Goal: Information Seeking & Learning: Check status

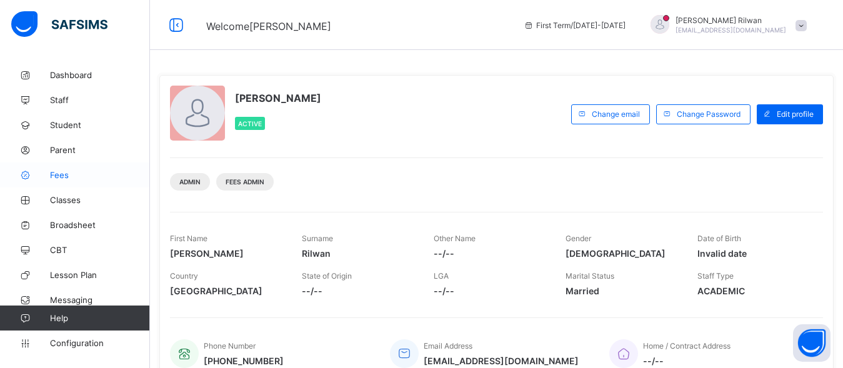
click at [64, 181] on link "Fees" at bounding box center [75, 175] width 150 height 25
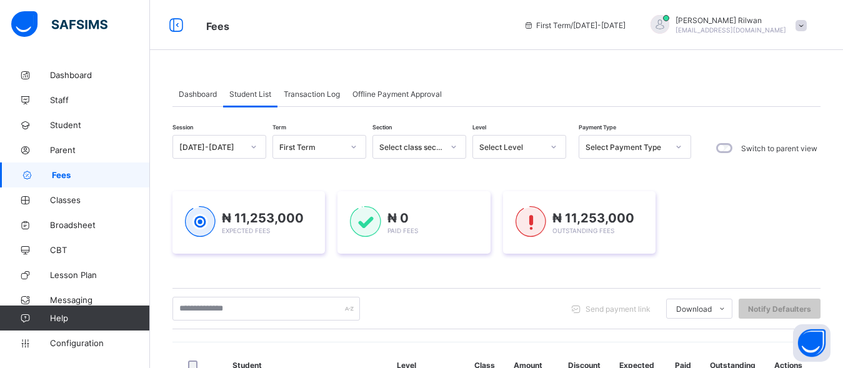
click at [550, 149] on icon at bounding box center [554, 147] width 8 height 13
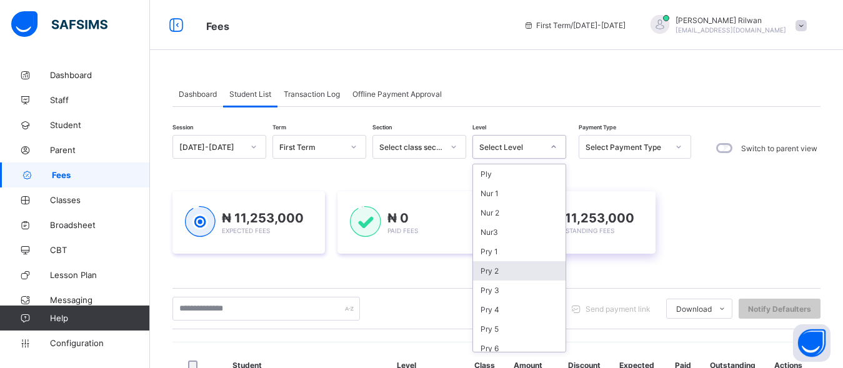
click at [534, 274] on div "Pry 2" at bounding box center [519, 270] width 93 height 19
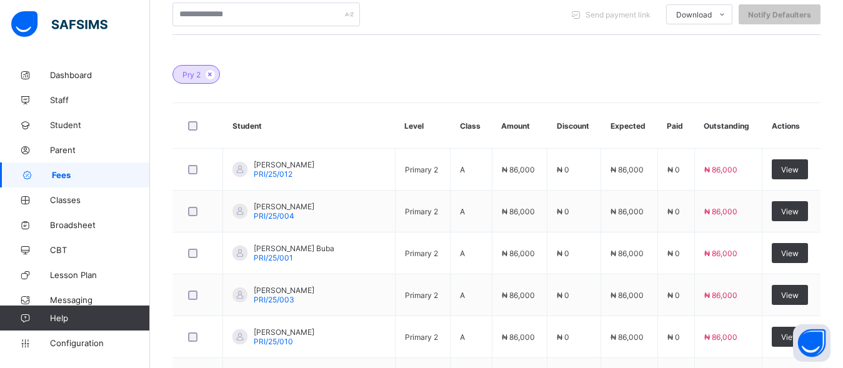
scroll to position [596, 0]
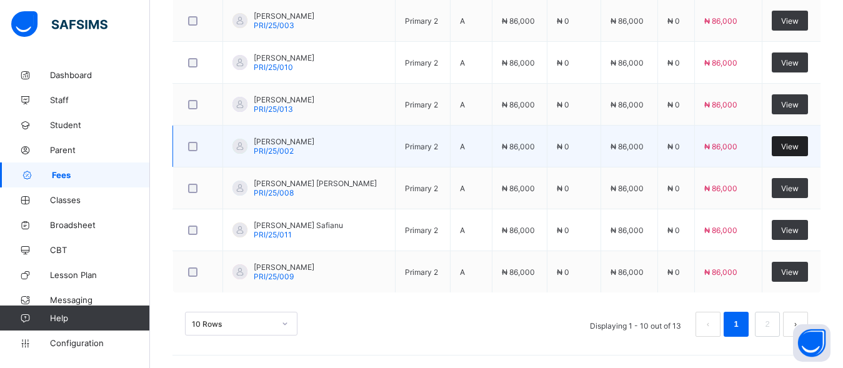
click at [806, 141] on div "View" at bounding box center [790, 146] width 36 height 20
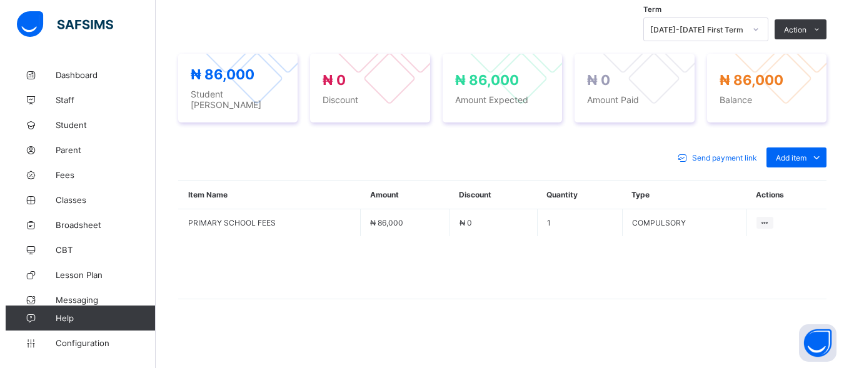
scroll to position [426, 0]
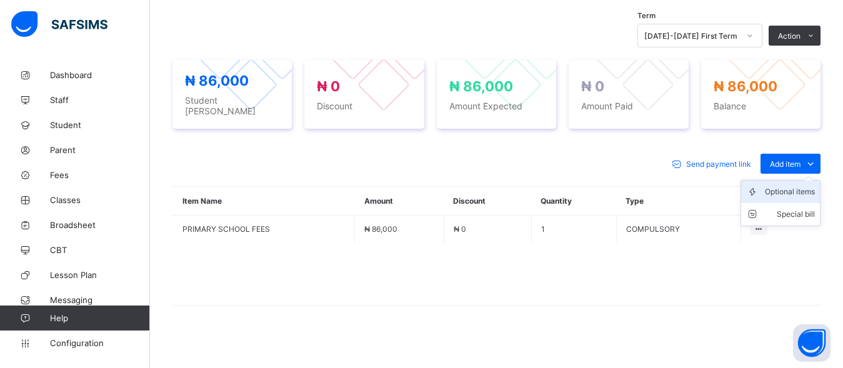
click at [810, 188] on div "Optional items" at bounding box center [790, 192] width 50 height 13
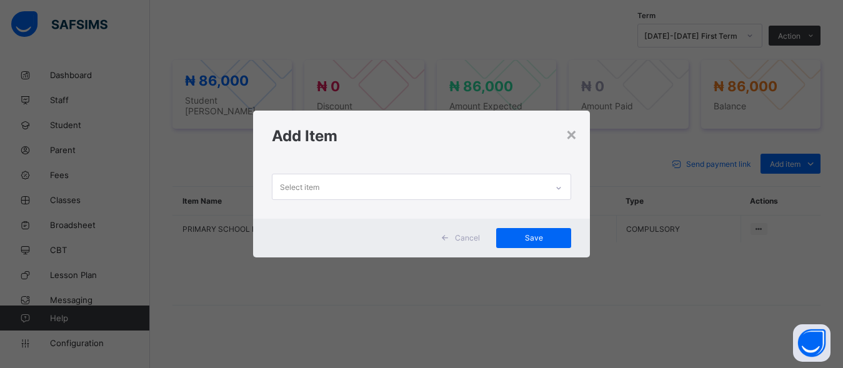
click at [561, 185] on icon at bounding box center [559, 188] width 8 height 13
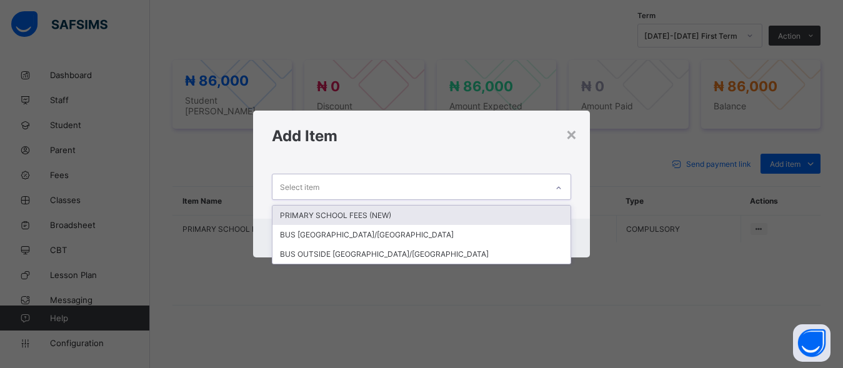
click at [459, 219] on div "PRIMARY SCHOOL FEES (NEW)" at bounding box center [422, 215] width 299 height 19
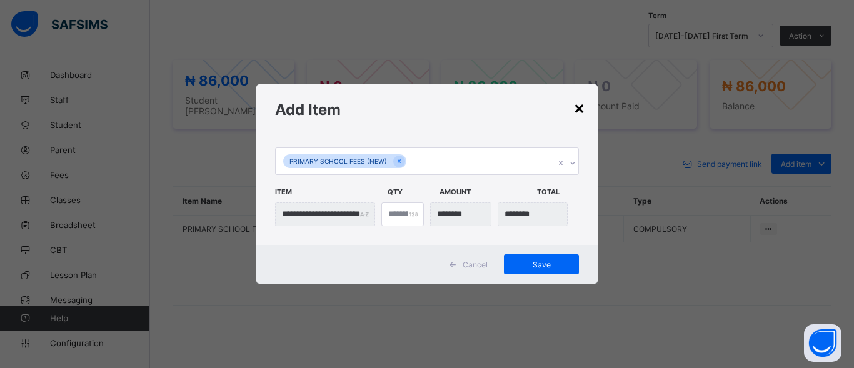
click at [574, 112] on div "×" at bounding box center [579, 107] width 12 height 21
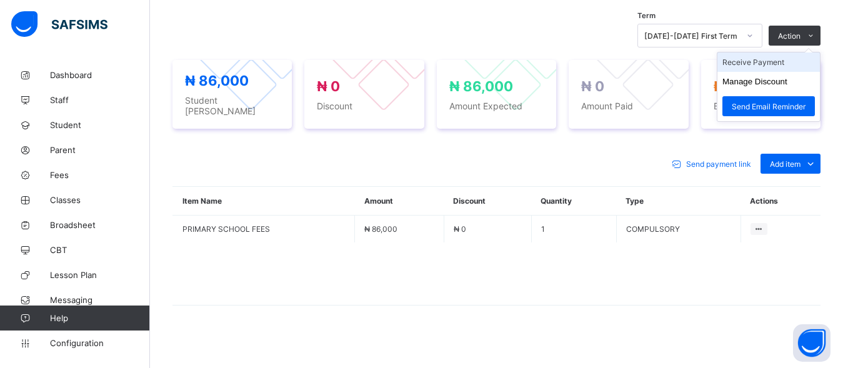
click at [786, 63] on li "Receive Payment" at bounding box center [769, 62] width 103 height 19
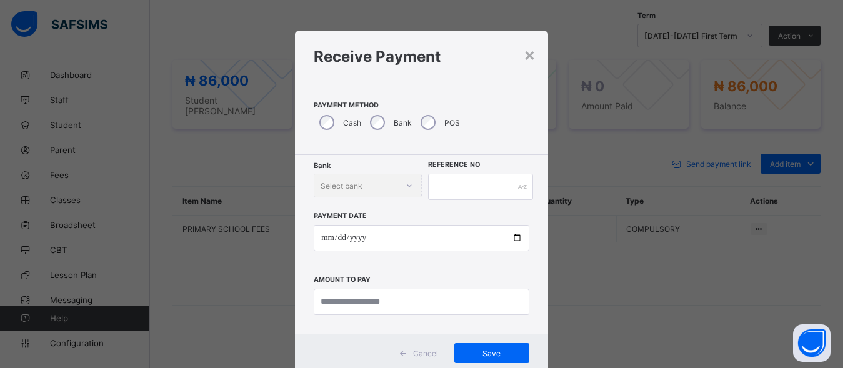
click at [398, 190] on div "Bank Select bank" at bounding box center [368, 186] width 108 height 24
click at [401, 189] on div "Bank Select bank" at bounding box center [368, 186] width 108 height 24
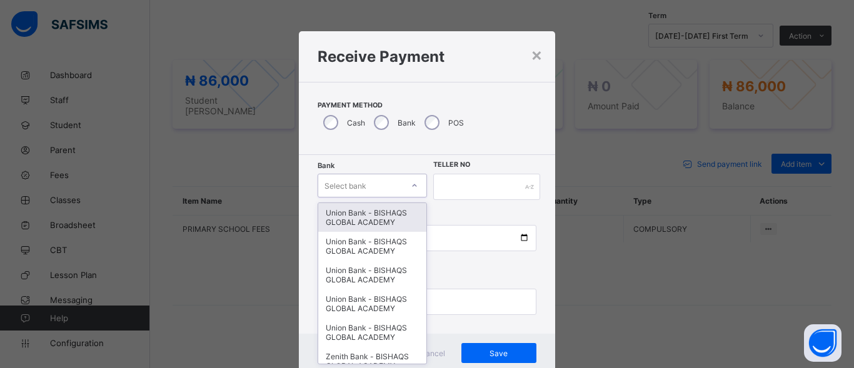
click at [405, 191] on div "option Union Bank - BISHAQS GLOBAL ACADEMY focused, 1 of 14. 14 results availab…" at bounding box center [372, 186] width 109 height 24
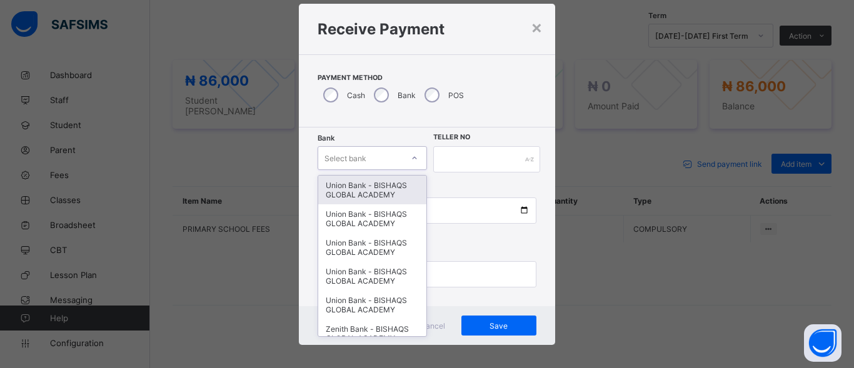
scroll to position [28, 0]
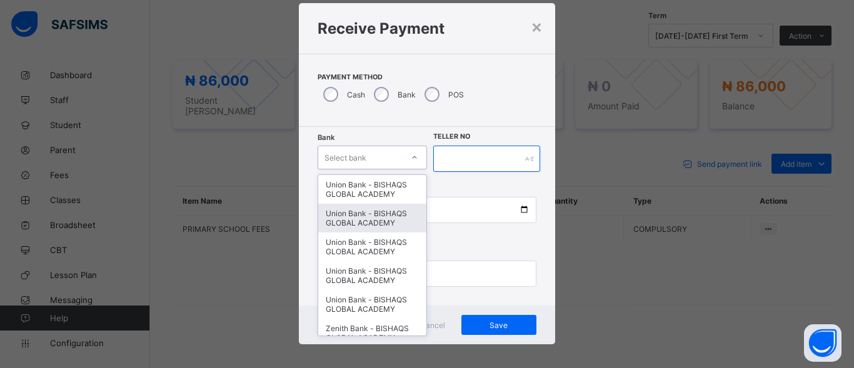
click at [444, 153] on input "text" at bounding box center [486, 159] width 107 height 26
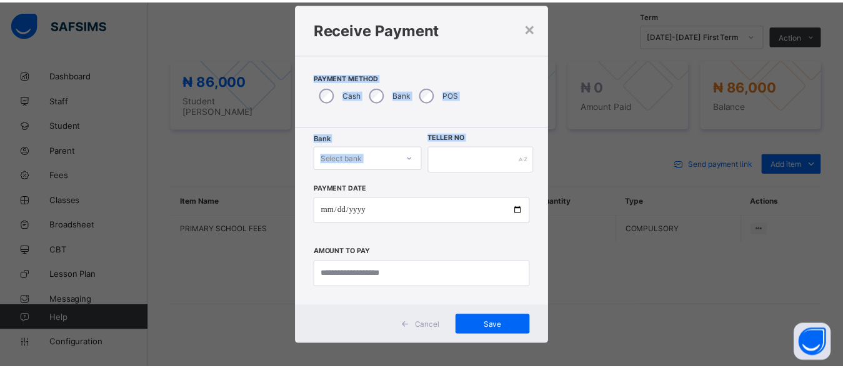
scroll to position [0, 0]
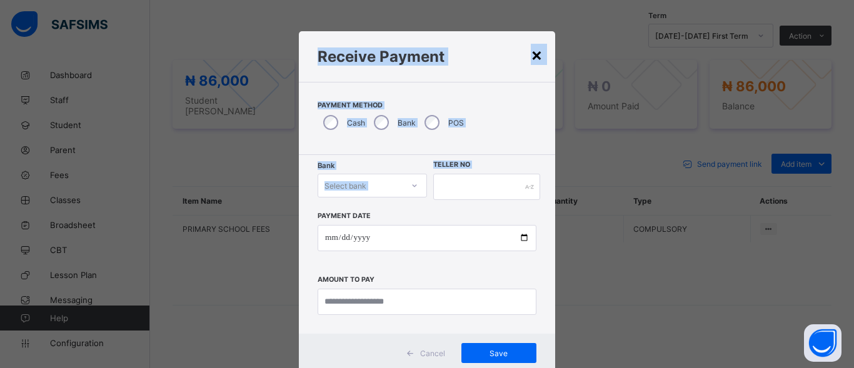
drag, startPoint x: 479, startPoint y: 176, endPoint x: 533, endPoint y: 46, distance: 140.7
click at [533, 46] on div "× Receive Payment Payment Method Cash Bank POS Bank Select bank Teller No Payme…" at bounding box center [427, 201] width 256 height 341
click at [533, 47] on div "×" at bounding box center [537, 54] width 12 height 21
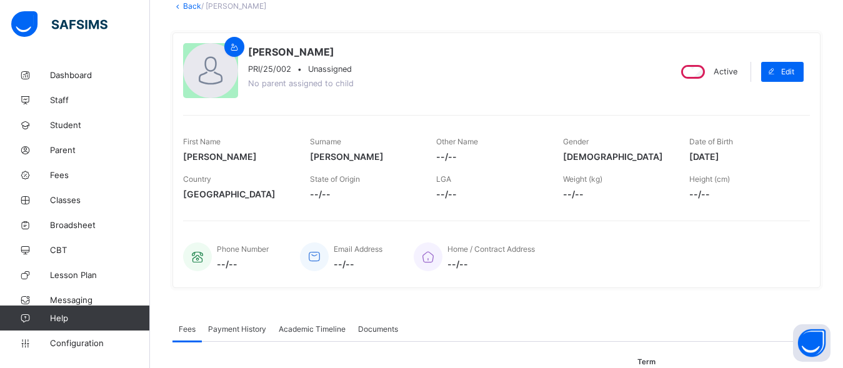
scroll to position [76, 0]
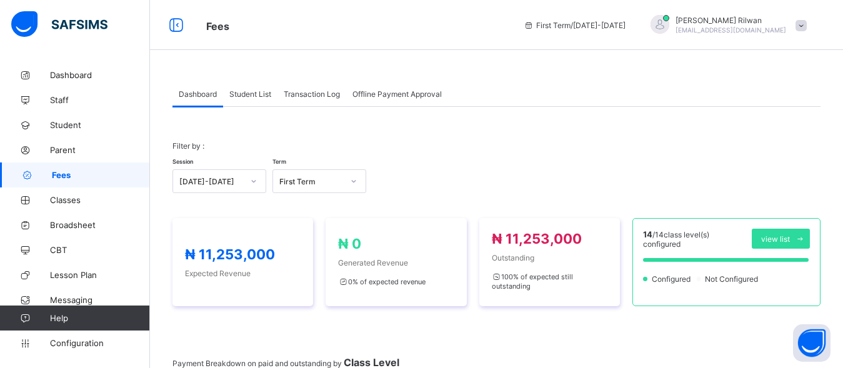
click at [257, 93] on span "Student List" at bounding box center [250, 93] width 42 height 9
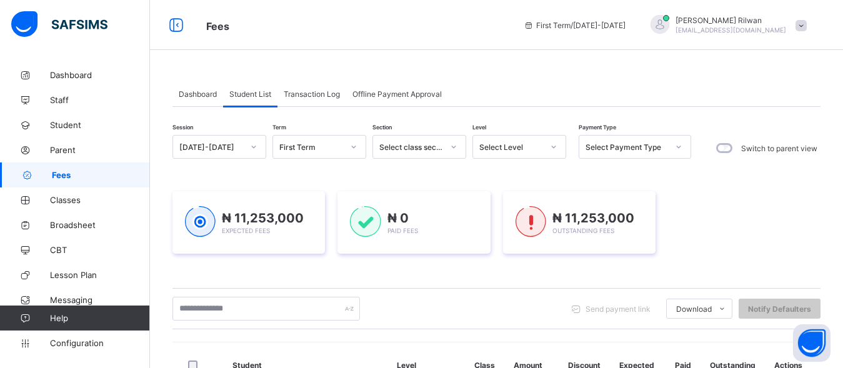
click at [551, 147] on icon at bounding box center [554, 147] width 8 height 13
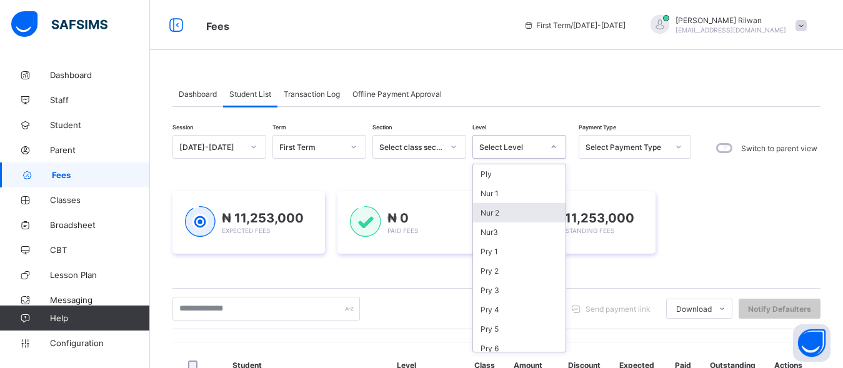
click at [533, 212] on div "Nur 2" at bounding box center [519, 212] width 93 height 19
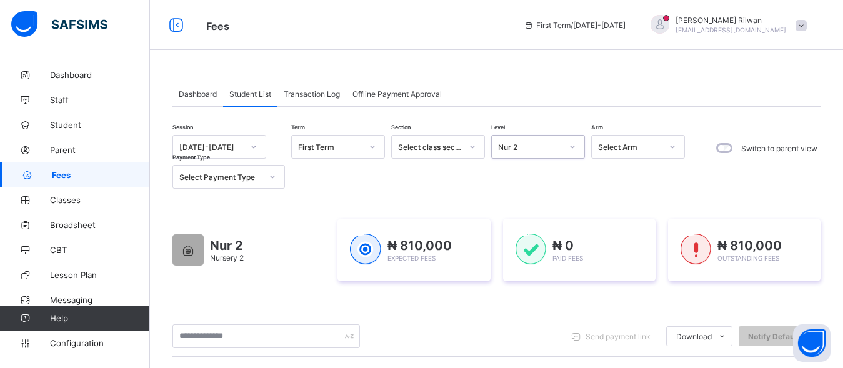
scroll to position [322, 0]
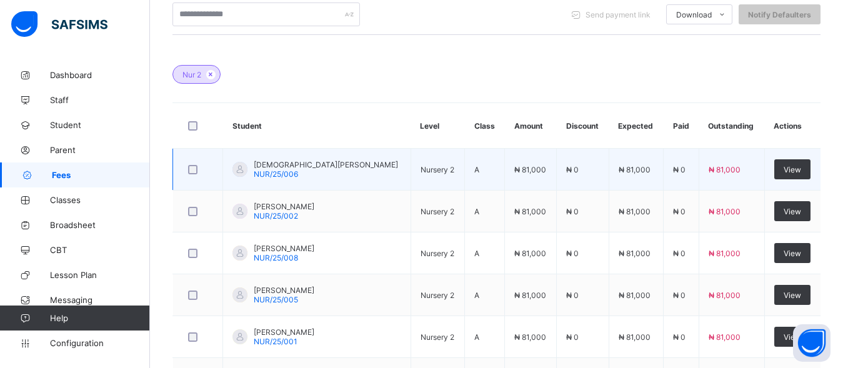
click at [343, 166] on td "[DEMOGRAPHIC_DATA][PERSON_NAME] NUR/25/006" at bounding box center [317, 170] width 188 height 42
click at [780, 163] on div "View" at bounding box center [793, 169] width 36 height 20
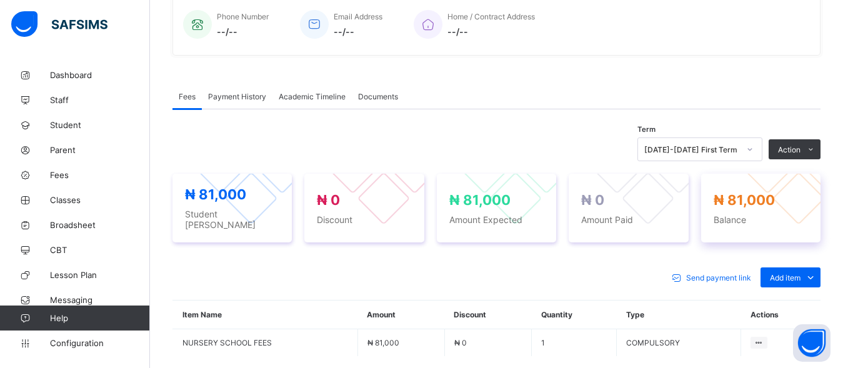
scroll to position [322, 0]
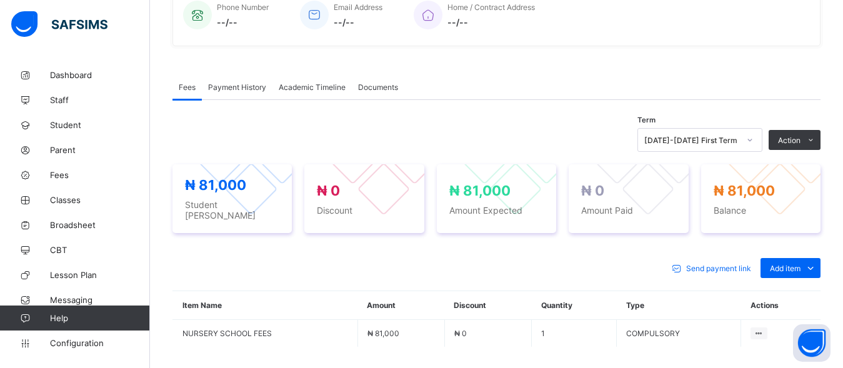
drag, startPoint x: 810, startPoint y: 294, endPoint x: 814, endPoint y: 242, distance: 52.7
click at [814, 246] on div "Send payment link Add item Optional items Special bill Item Name Amount Discoun…" at bounding box center [497, 340] width 648 height 189
click at [807, 294] on div "Optional items" at bounding box center [790, 296] width 50 height 13
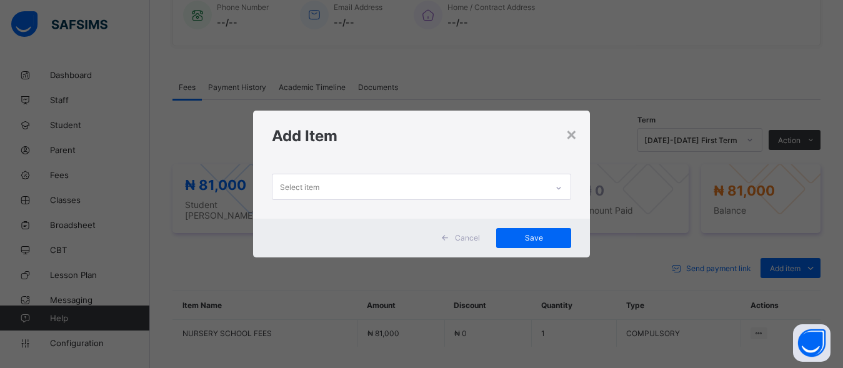
drag, startPoint x: 803, startPoint y: 295, endPoint x: 685, endPoint y: 278, distance: 119.4
click at [685, 278] on div "× Add Item Select item Cancel Save" at bounding box center [421, 184] width 843 height 368
click at [560, 192] on icon at bounding box center [559, 188] width 8 height 13
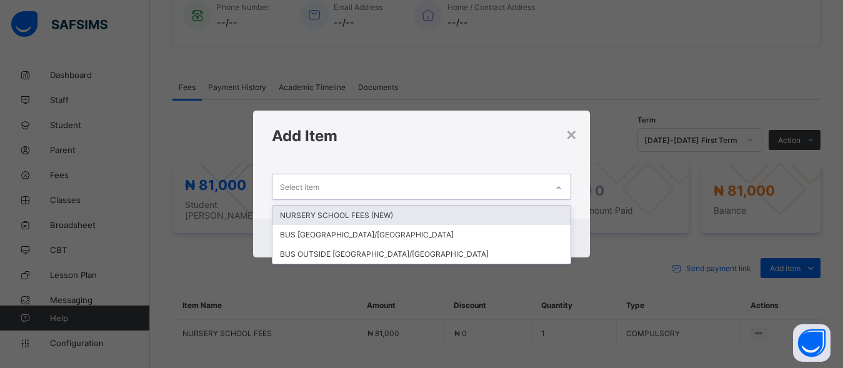
click at [360, 219] on div "NURSERY SCHOOL FEES (NEW)" at bounding box center [422, 215] width 299 height 19
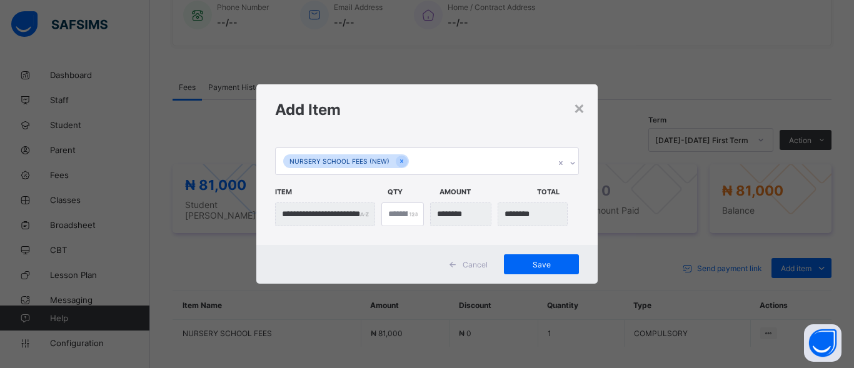
click at [568, 104] on h1 "Add Item" at bounding box center [427, 110] width 304 height 18
click at [572, 107] on h1 "Add Item" at bounding box center [427, 110] width 304 height 18
click at [576, 107] on div "×" at bounding box center [579, 107] width 12 height 21
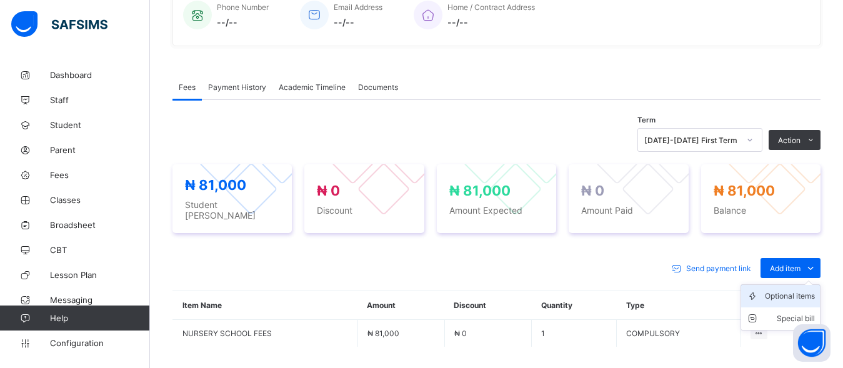
click at [798, 290] on div "Optional items" at bounding box center [790, 296] width 50 height 13
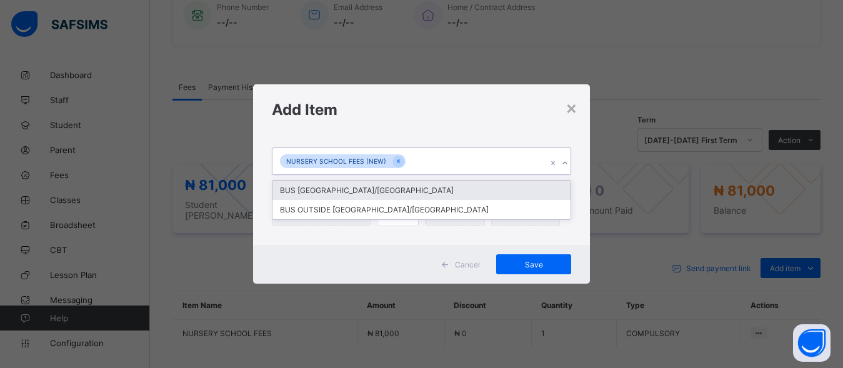
click at [563, 160] on div at bounding box center [565, 163] width 12 height 20
click at [519, 191] on div "BUS [GEOGRAPHIC_DATA]/[GEOGRAPHIC_DATA]" at bounding box center [422, 190] width 299 height 19
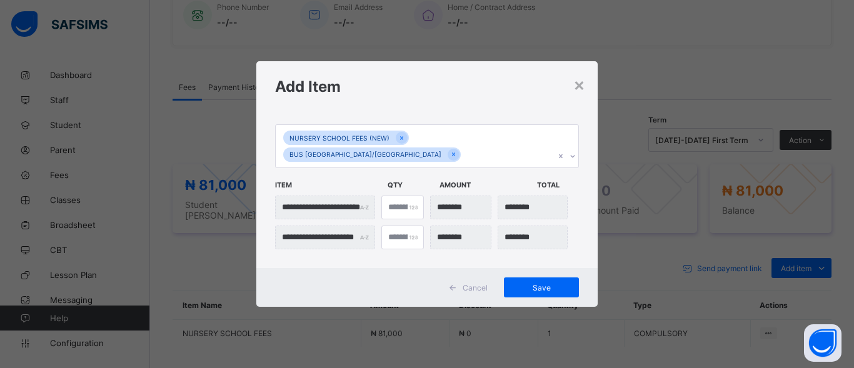
click at [578, 96] on h1 "Add Item" at bounding box center [427, 87] width 304 height 18
click at [580, 95] on div "×" at bounding box center [579, 84] width 12 height 21
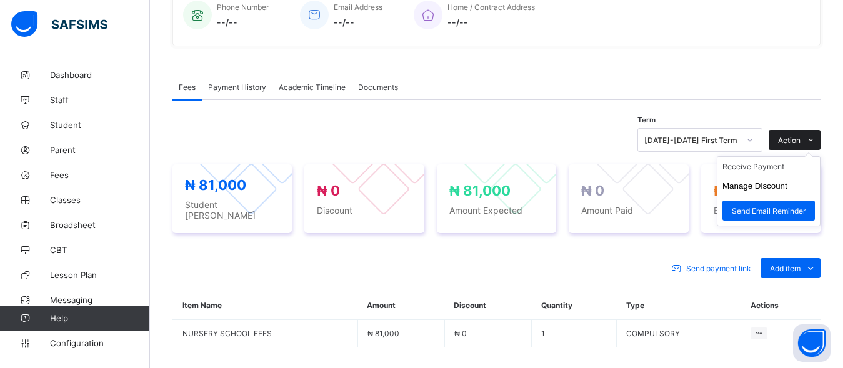
click at [821, 134] on span at bounding box center [811, 140] width 20 height 20
click at [816, 141] on icon at bounding box center [810, 140] width 9 height 8
click at [804, 169] on li "Receive Payment" at bounding box center [769, 166] width 103 height 19
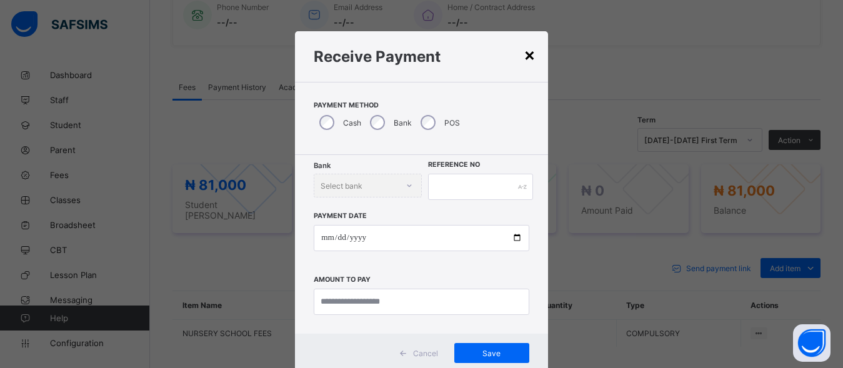
click at [524, 58] on div "×" at bounding box center [530, 54] width 12 height 21
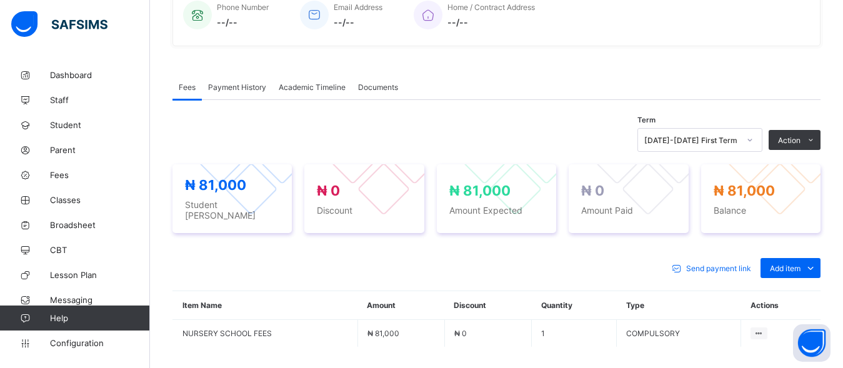
click at [250, 89] on span "Payment History" at bounding box center [237, 87] width 58 height 9
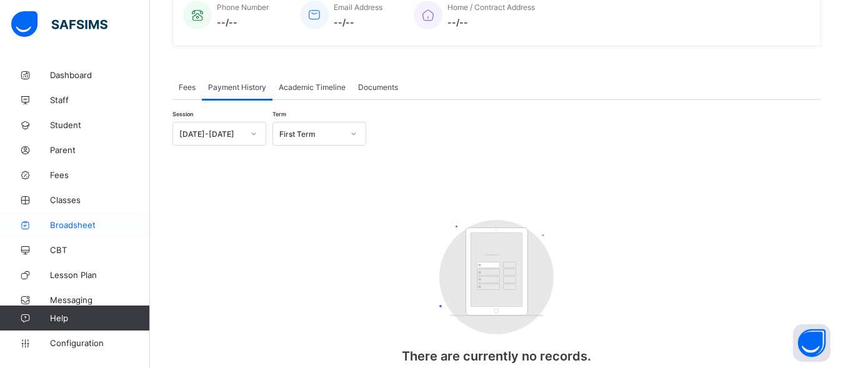
click at [67, 226] on span "Broadsheet" at bounding box center [100, 225] width 100 height 10
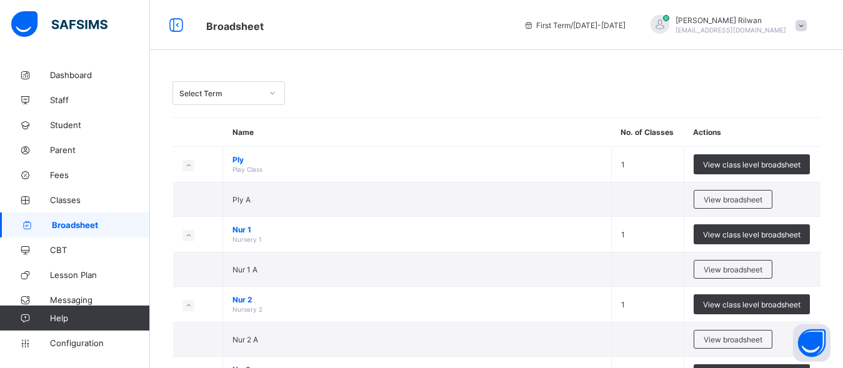
click at [271, 98] on icon at bounding box center [273, 93] width 8 height 13
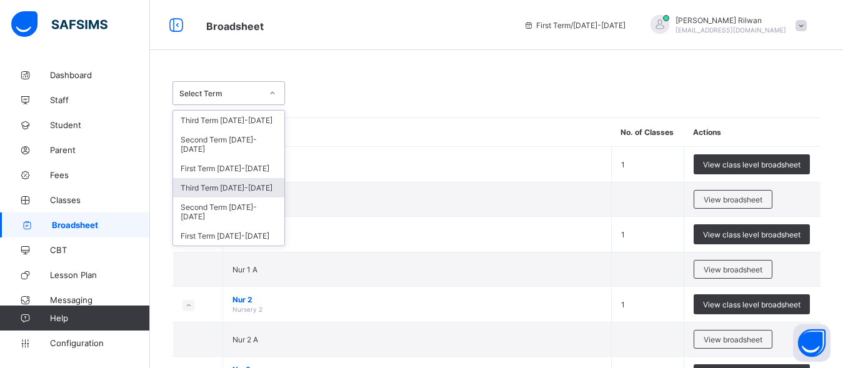
click at [251, 184] on div "Third Term [DATE]-[DATE]" at bounding box center [228, 187] width 111 height 19
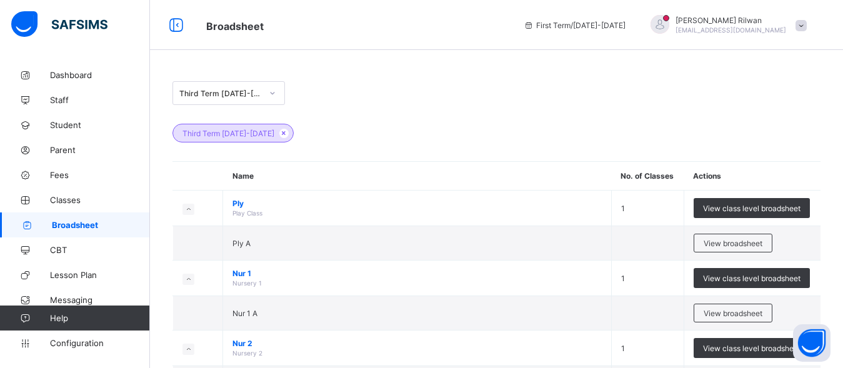
scroll to position [322, 0]
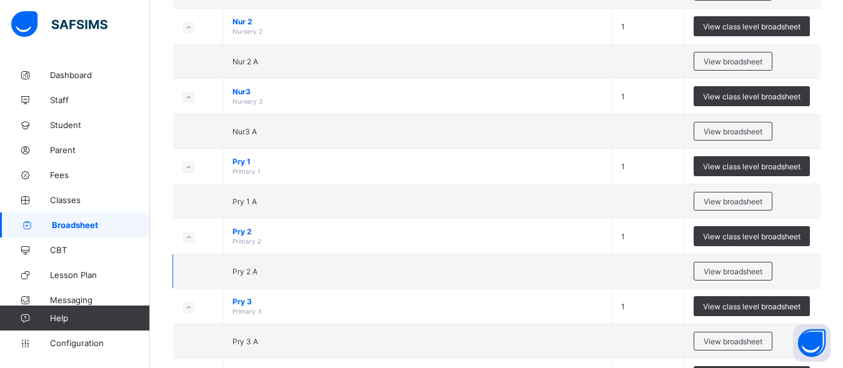
drag, startPoint x: 848, startPoint y: 294, endPoint x: 530, endPoint y: 258, distance: 320.8
click at [530, 258] on td "Pry 2 A" at bounding box center [417, 271] width 389 height 34
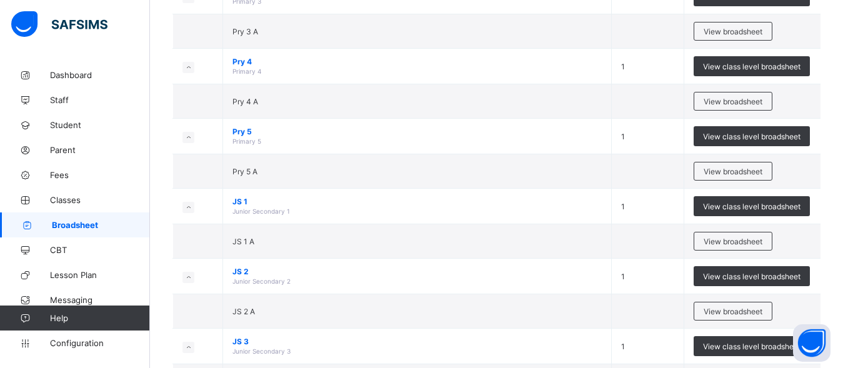
scroll to position [647, 0]
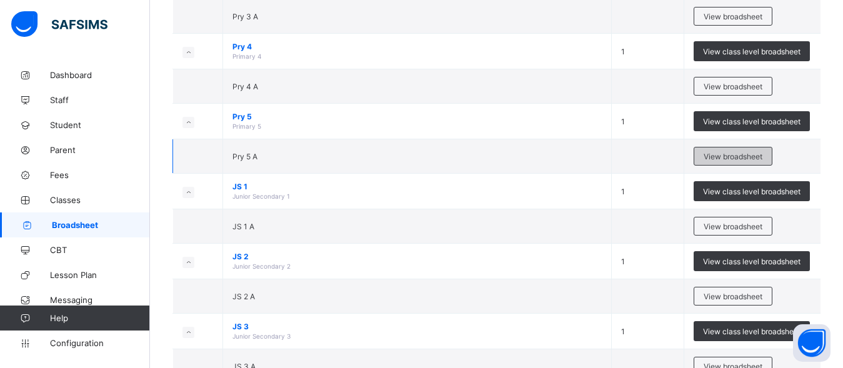
click at [716, 154] on span "View broadsheet" at bounding box center [733, 156] width 59 height 9
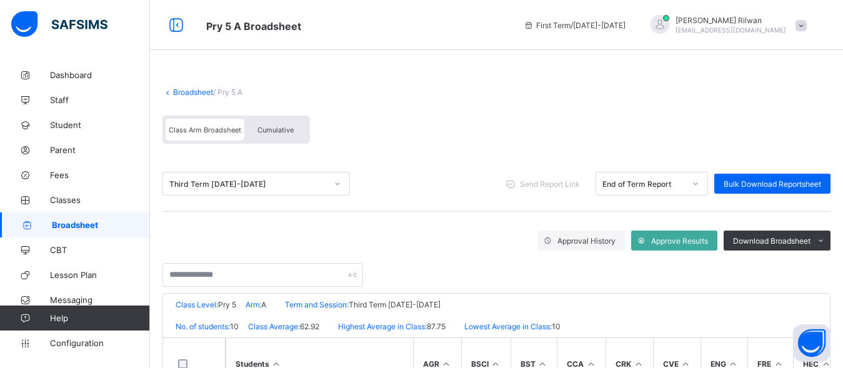
scroll to position [308, 0]
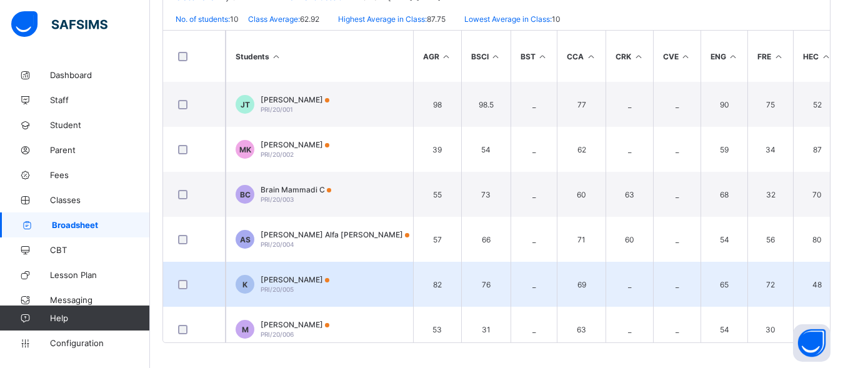
drag, startPoint x: 850, startPoint y: 360, endPoint x: 640, endPoint y: 297, distance: 219.3
click at [640, 297] on td "_" at bounding box center [630, 284] width 48 height 45
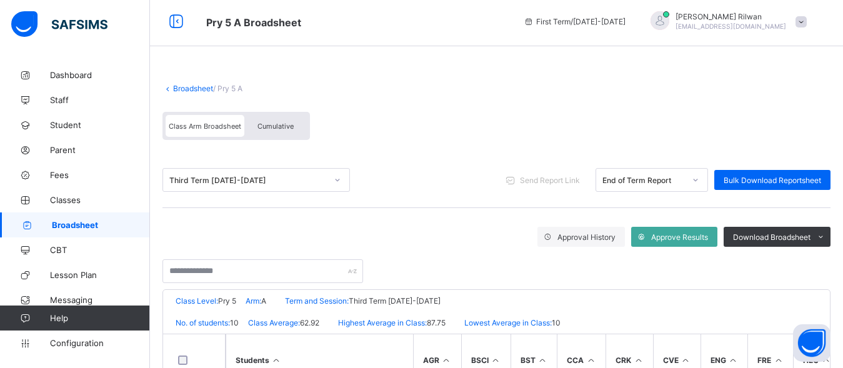
scroll to position [0, 0]
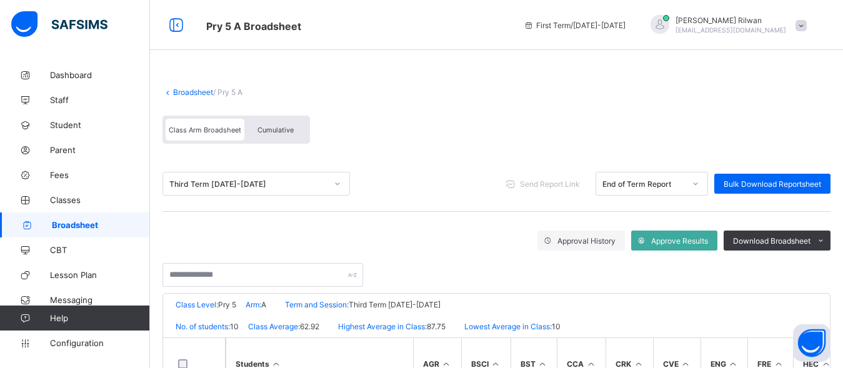
click at [192, 94] on link "Broadsheet" at bounding box center [193, 92] width 40 height 9
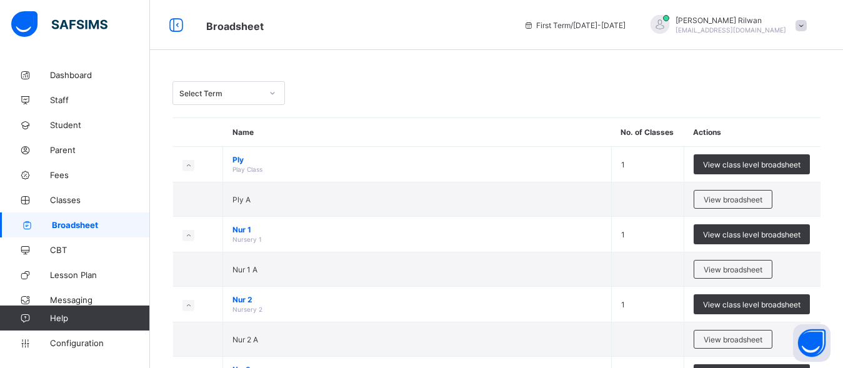
click at [268, 98] on div at bounding box center [272, 93] width 21 height 20
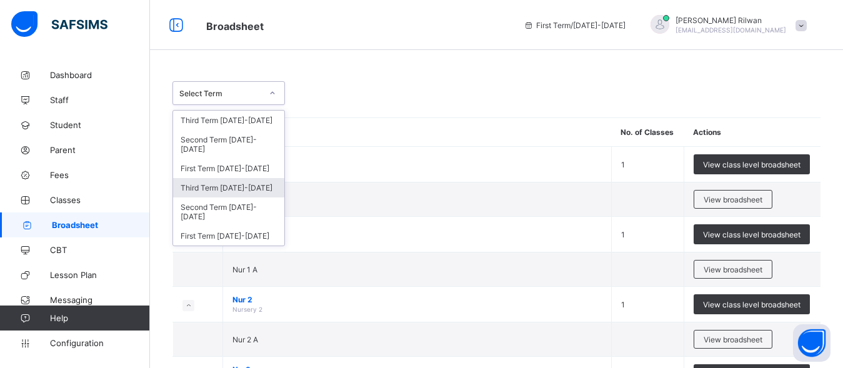
click at [237, 180] on div "Third Term [DATE]-[DATE]" at bounding box center [228, 187] width 111 height 19
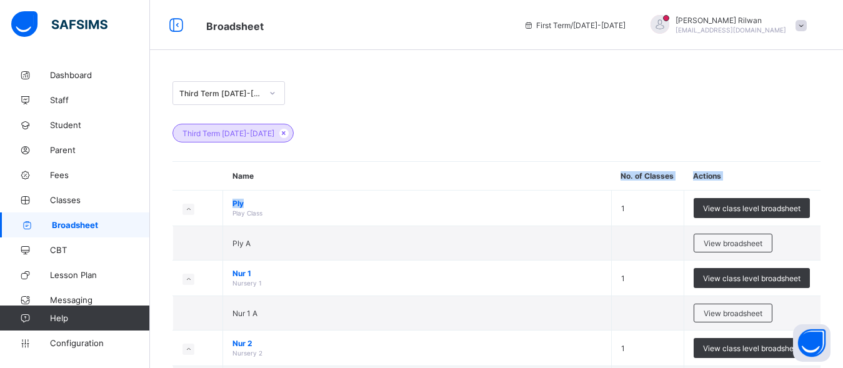
drag, startPoint x: 463, startPoint y: 204, endPoint x: 459, endPoint y: 186, distance: 18.5
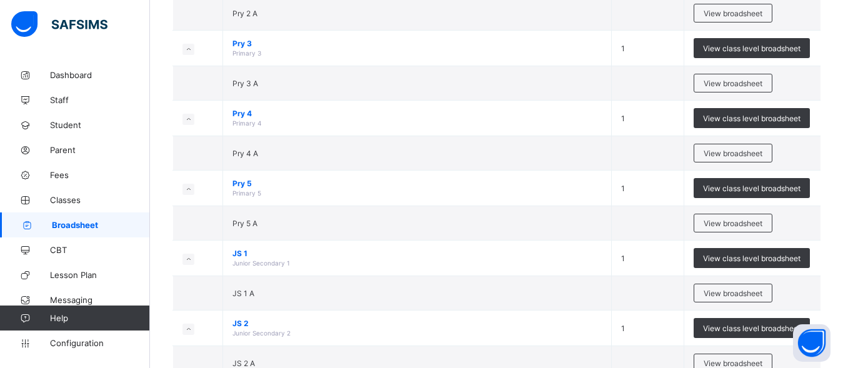
scroll to position [581, 0]
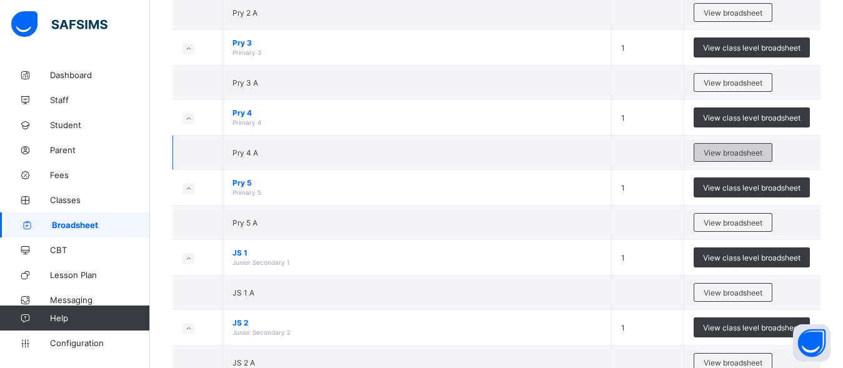
click at [723, 148] on span "View broadsheet" at bounding box center [733, 152] width 59 height 9
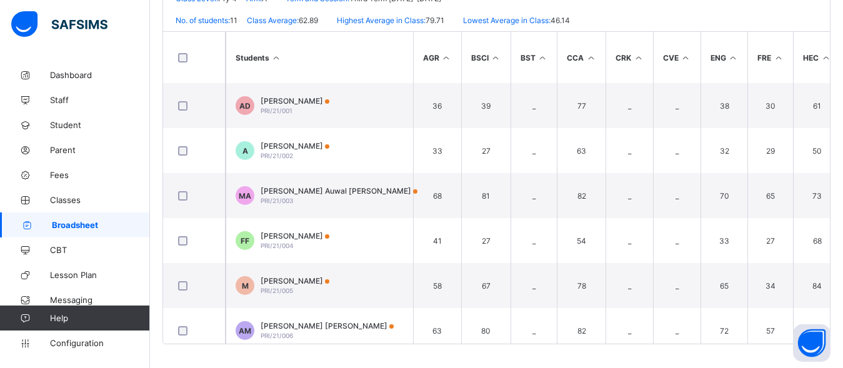
scroll to position [308, 0]
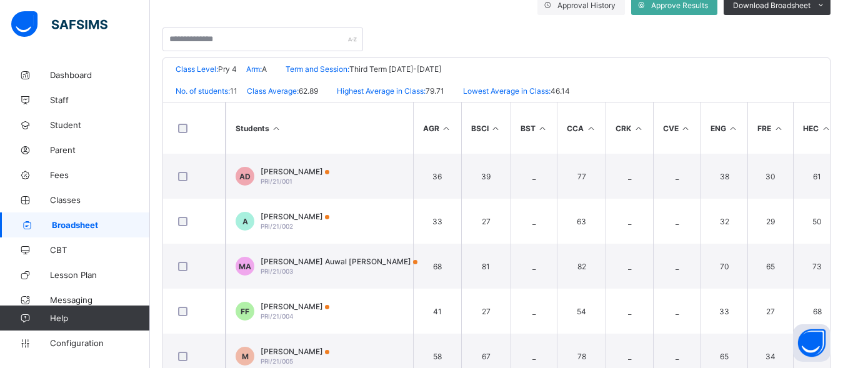
click at [449, 22] on div "Broadsheet / Pry 4 A Class Arm Broadsheet Cumulative Third Term [DATE]-[DATE] S…" at bounding box center [496, 133] width 693 height 613
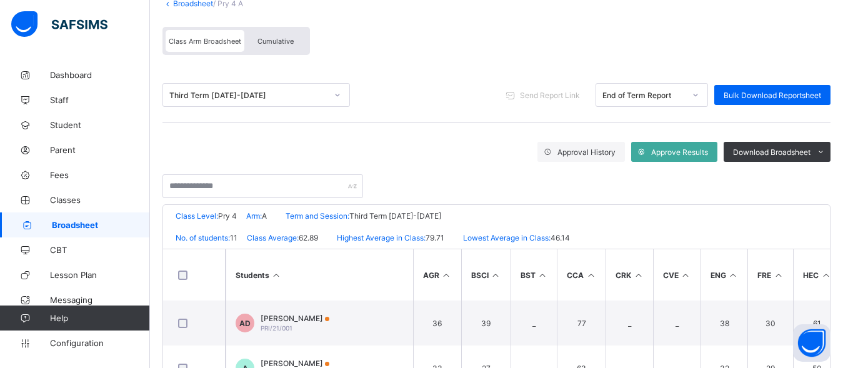
scroll to position [33, 0]
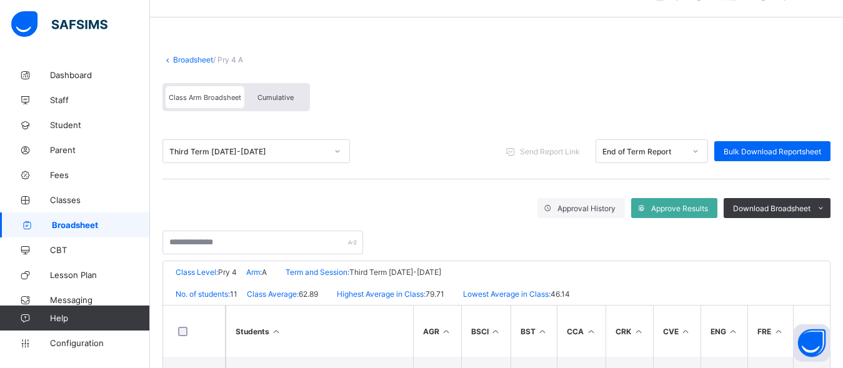
drag, startPoint x: 449, startPoint y: 22, endPoint x: 451, endPoint y: 15, distance: 7.1
drag, startPoint x: 451, startPoint y: 15, endPoint x: 803, endPoint y: 104, distance: 363.0
click at [803, 104] on div "Class Arm Broadsheet Cumulative" at bounding box center [497, 100] width 668 height 47
click at [552, 339] on th "BST" at bounding box center [534, 331] width 47 height 51
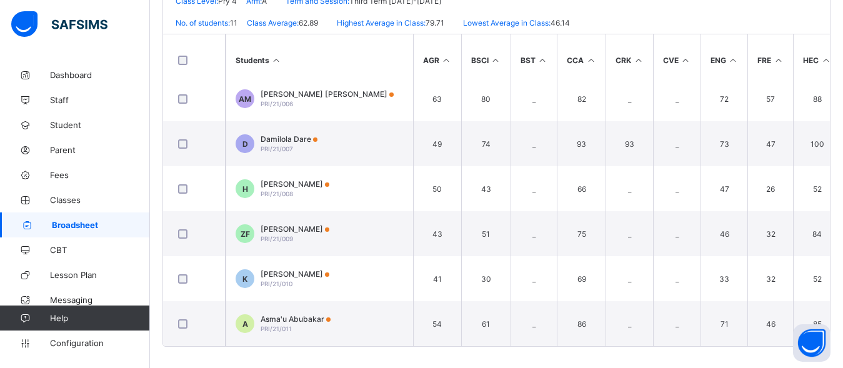
scroll to position [308, 0]
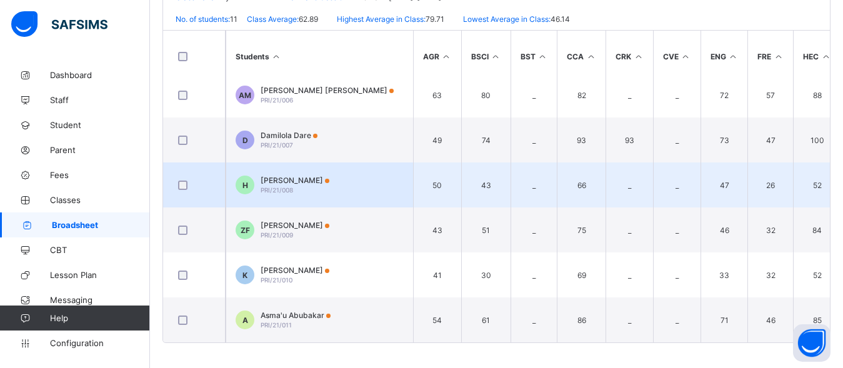
drag, startPoint x: 552, startPoint y: 336, endPoint x: 308, endPoint y: 173, distance: 293.0
click at [308, 176] on span "[PERSON_NAME]" at bounding box center [295, 180] width 69 height 9
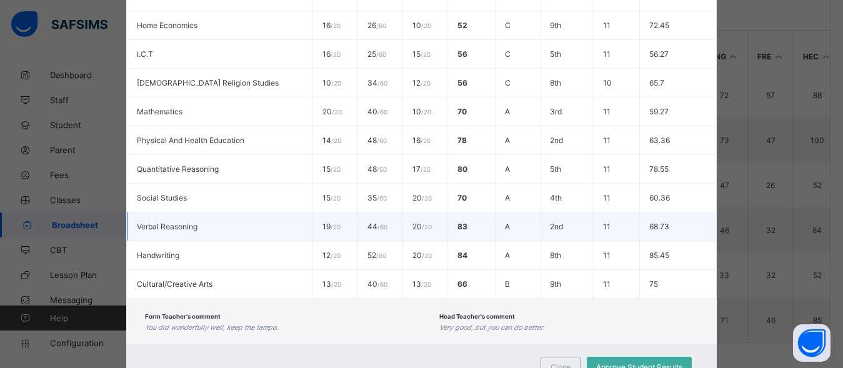
scroll to position [411, 0]
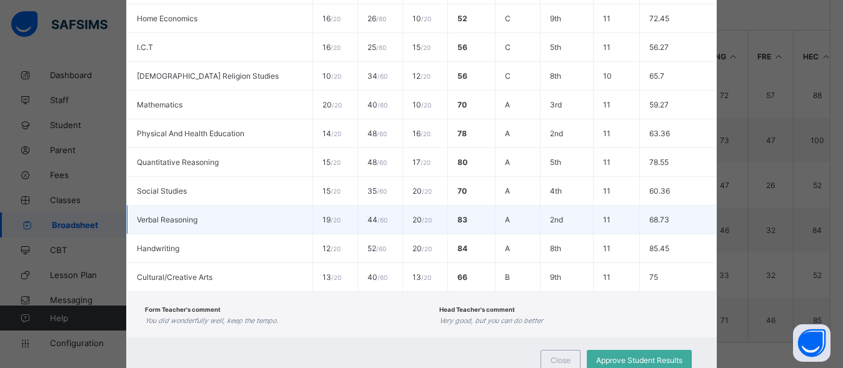
click at [313, 169] on td "15 / 20" at bounding box center [335, 162] width 44 height 29
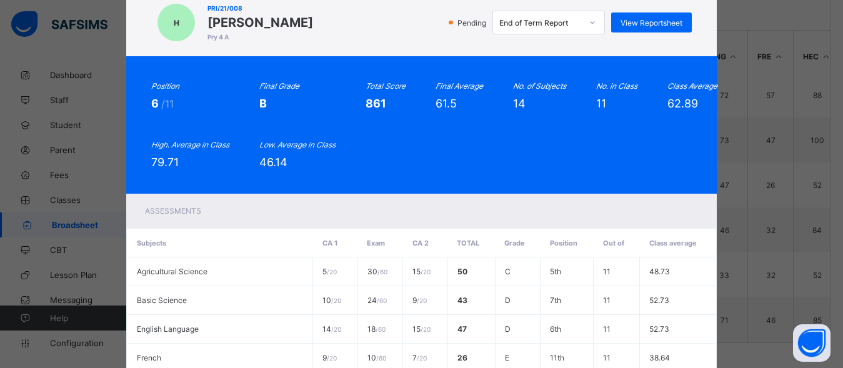
scroll to position [0, 0]
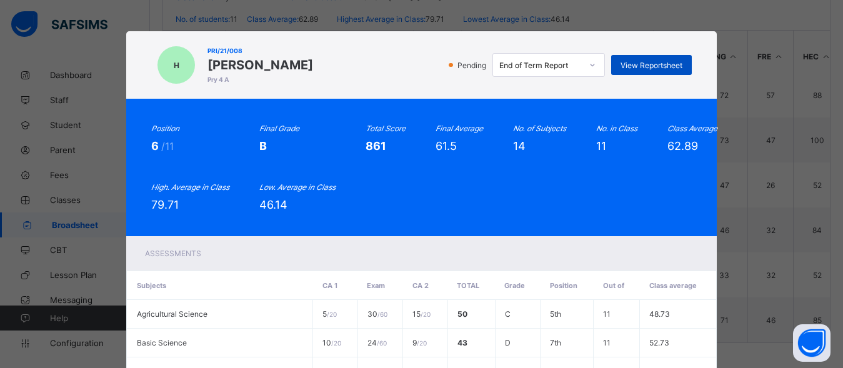
click at [659, 70] on div "View Reportsheet" at bounding box center [651, 65] width 81 height 20
click at [385, 220] on div "Position 6 /11 Final Grade B Total Score 861 Final Average 61.5 No. of Subjects…" at bounding box center [421, 168] width 590 height 138
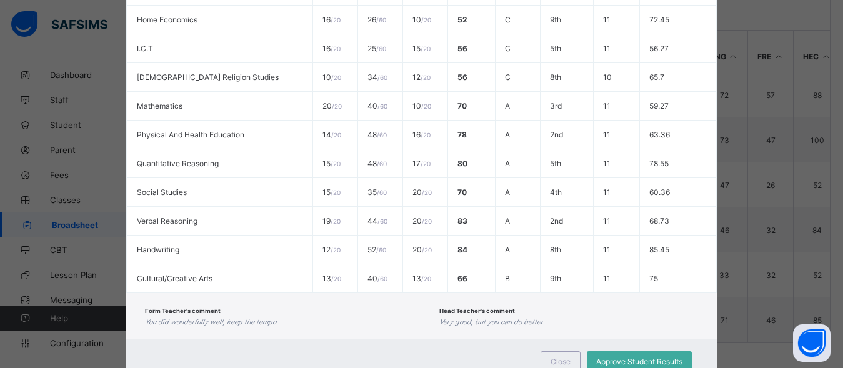
scroll to position [456, 0]
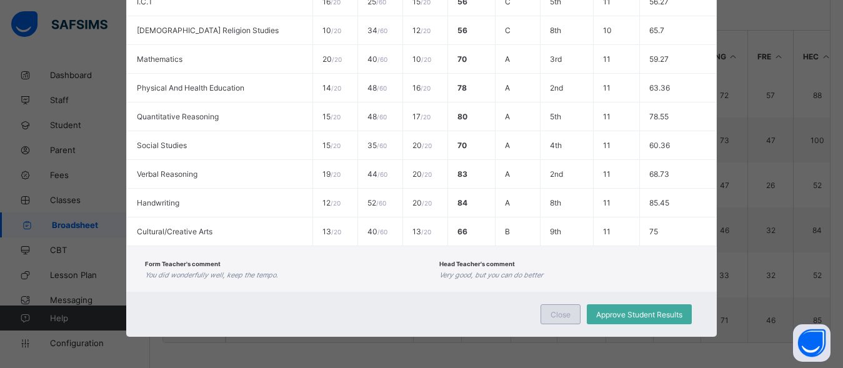
click at [551, 313] on span "Close" at bounding box center [561, 314] width 20 height 9
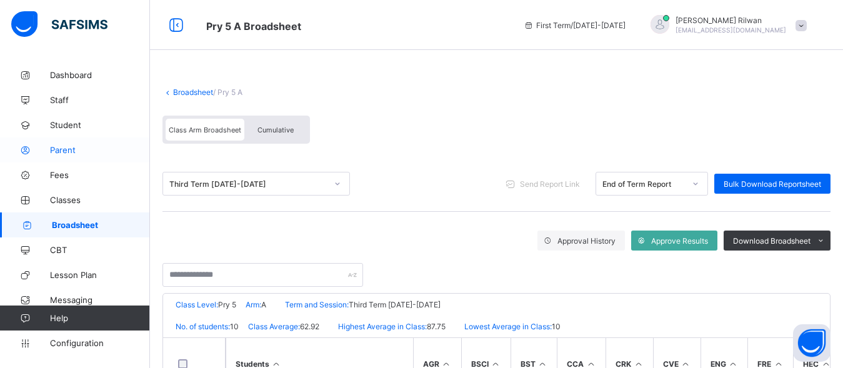
click at [104, 149] on span "Parent" at bounding box center [100, 150] width 100 height 10
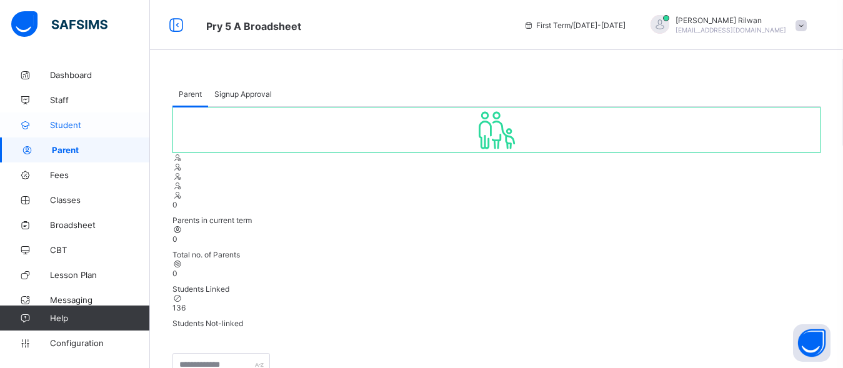
click at [71, 124] on span "Student" at bounding box center [100, 125] width 100 height 10
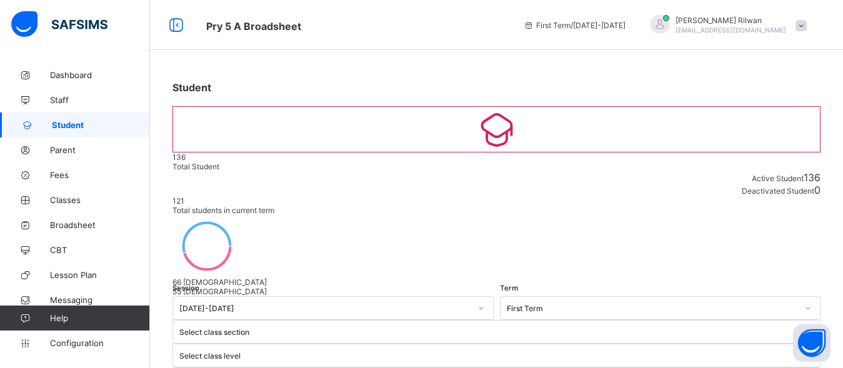
scroll to position [92, 0]
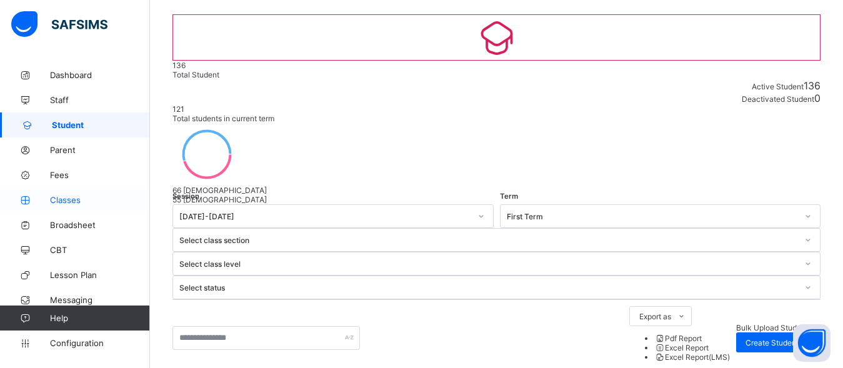
click at [72, 208] on link "Classes" at bounding box center [75, 200] width 150 height 25
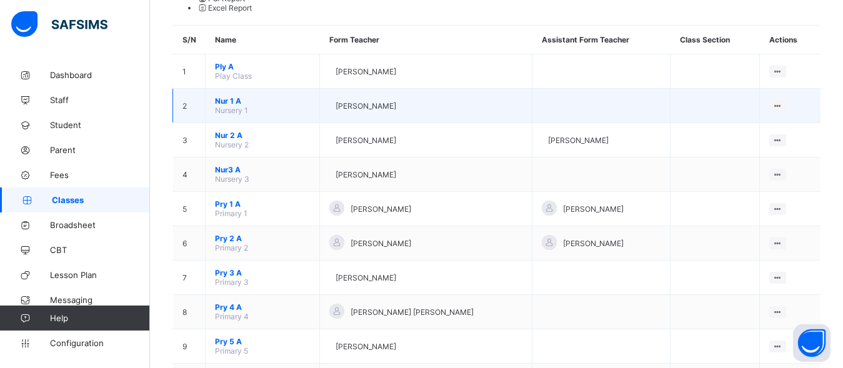
scroll to position [291, 0]
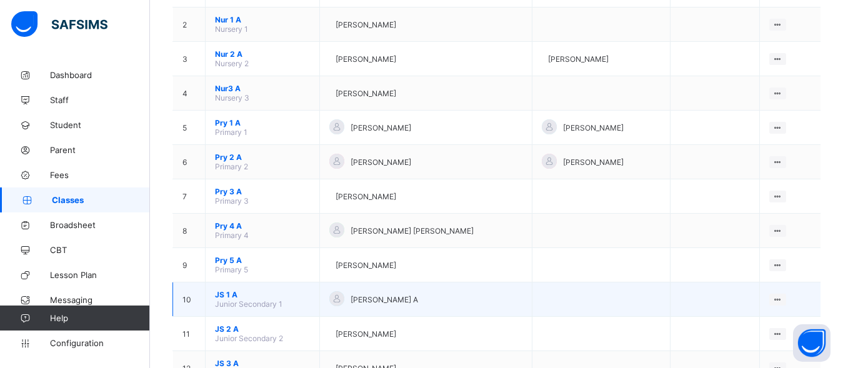
drag, startPoint x: 730, startPoint y: 201, endPoint x: 687, endPoint y: 179, distance: 47.8
click at [687, 179] on tbody "1 Ply A Play Class [PERSON_NAME] View Class Assign form Teacher 2 Nur 1 A Nurse…" at bounding box center [497, 213] width 648 height 481
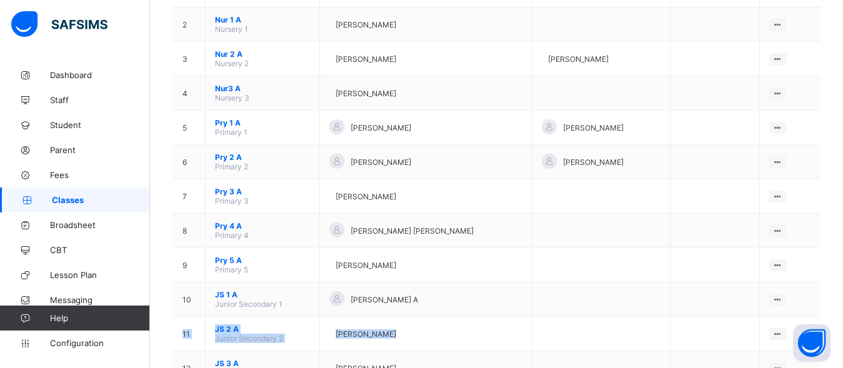
scroll to position [0, 0]
